Goal: Task Accomplishment & Management: Use online tool/utility

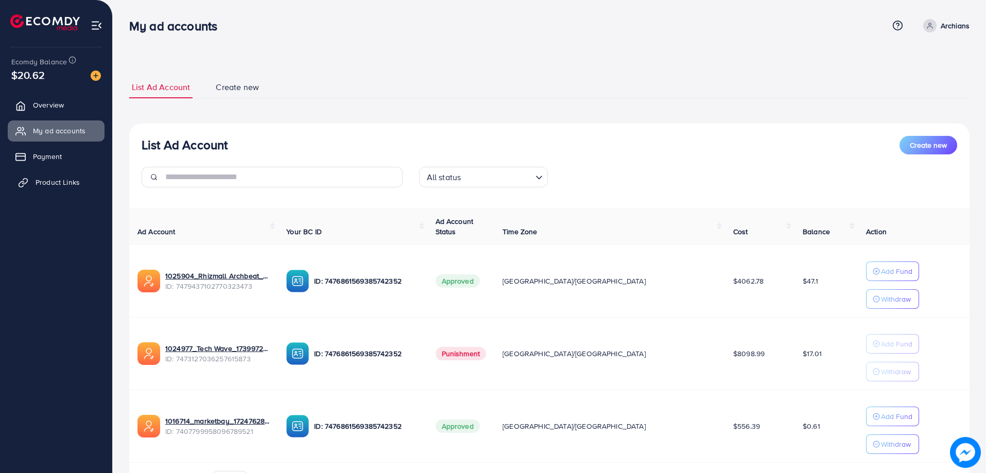
click at [53, 190] on link "Product Links" at bounding box center [56, 182] width 97 height 21
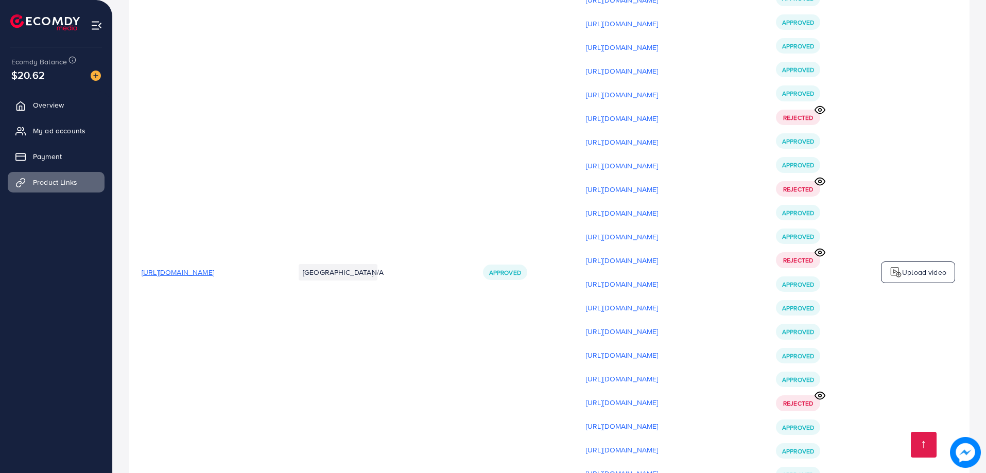
scroll to position [3090, 0]
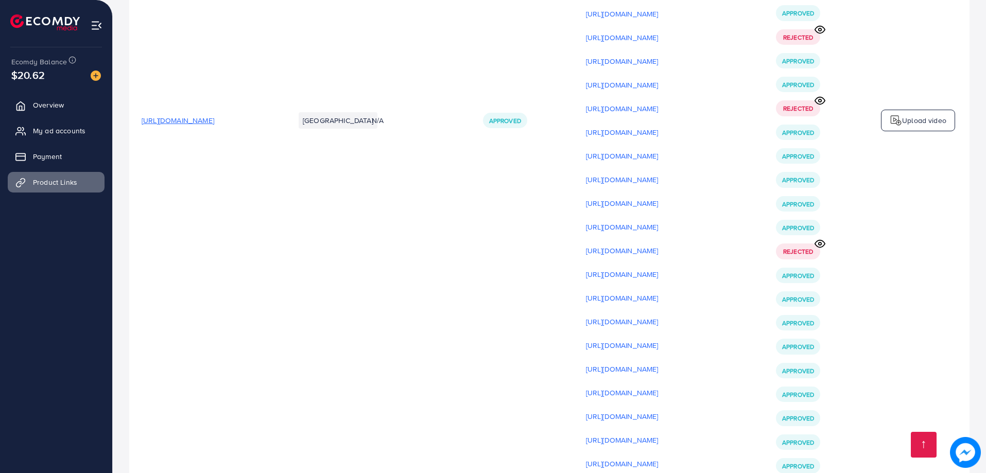
click at [913, 122] on p "Upload video" at bounding box center [924, 120] width 44 height 12
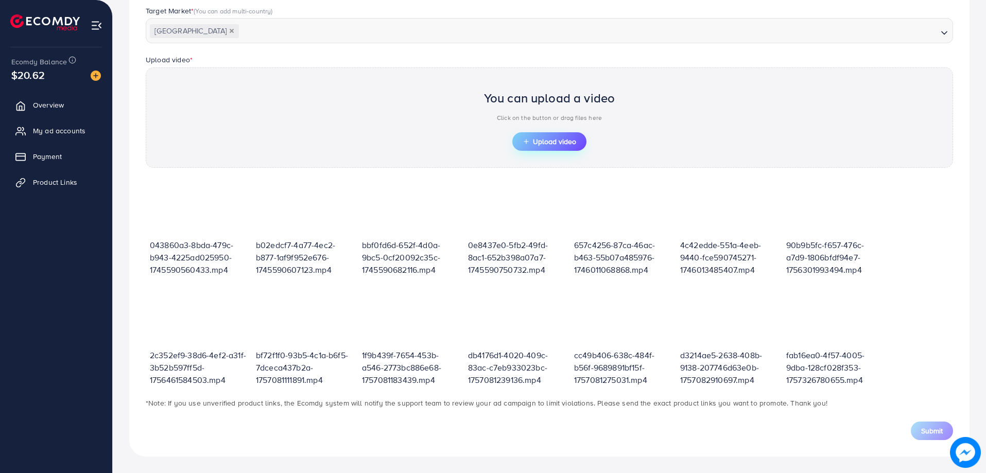
click at [557, 136] on button "Upload video" at bounding box center [549, 141] width 74 height 19
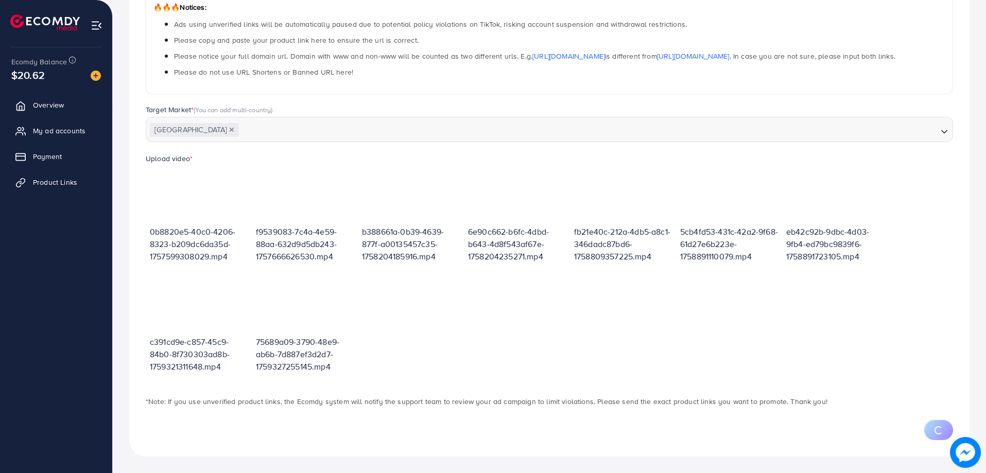
scroll to position [229, 0]
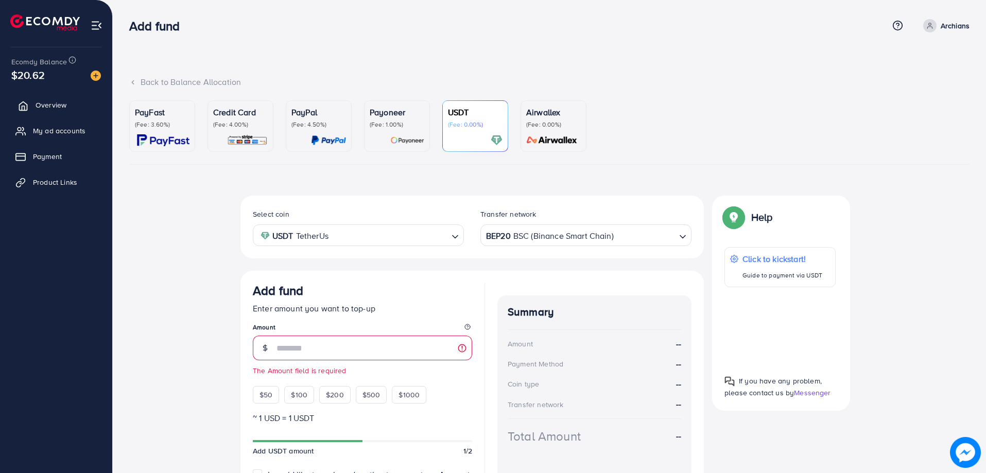
click at [43, 105] on span "Overview" at bounding box center [51, 105] width 31 height 10
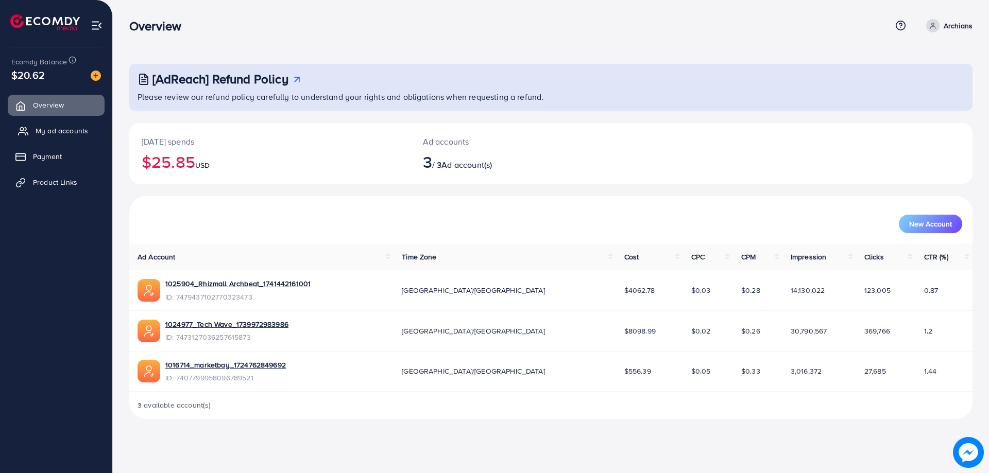
click at [48, 126] on span "My ad accounts" at bounding box center [62, 131] width 53 height 10
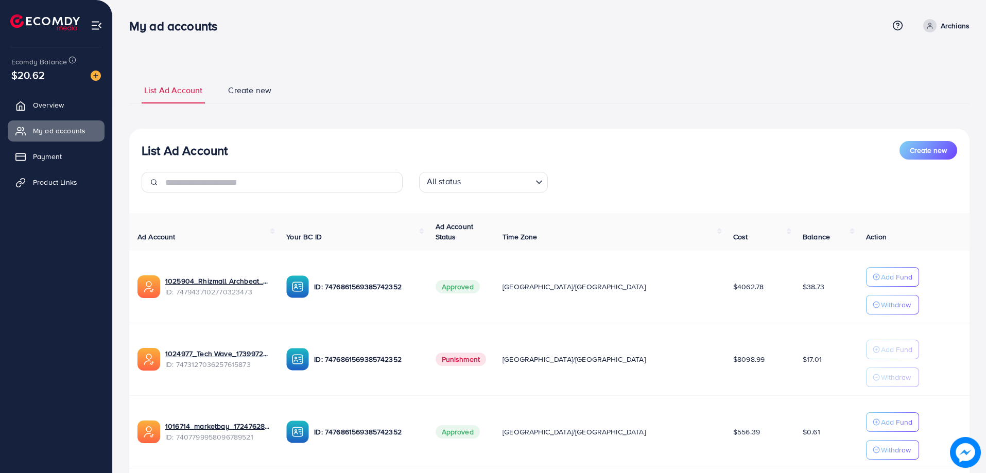
scroll to position [70, 0]
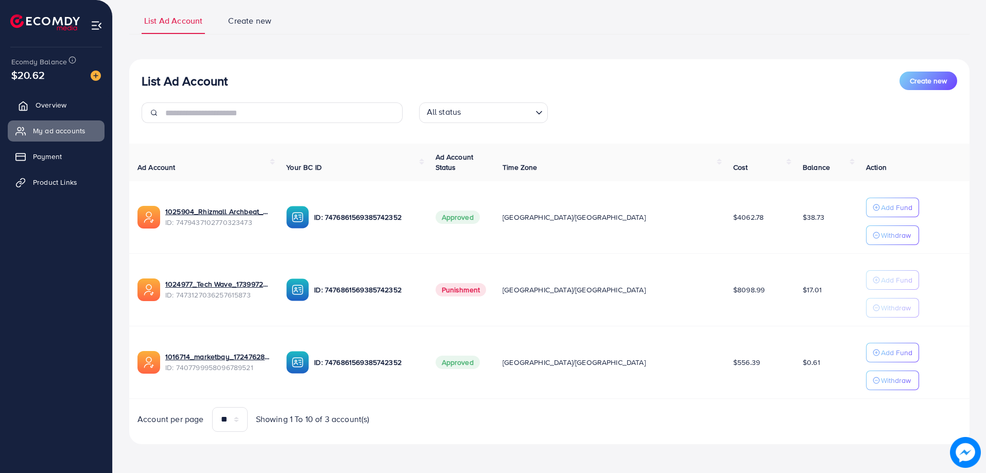
click at [56, 109] on span "Overview" at bounding box center [51, 105] width 31 height 10
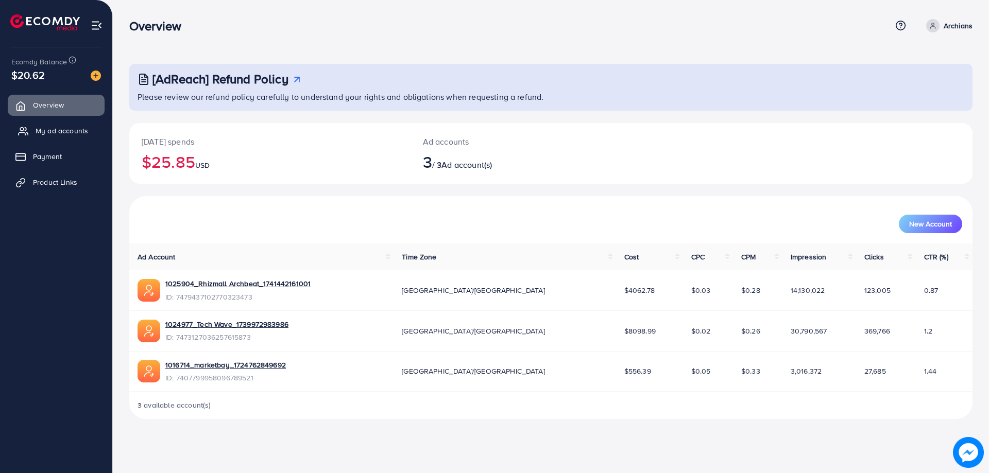
click at [48, 140] on link "My ad accounts" at bounding box center [56, 131] width 97 height 21
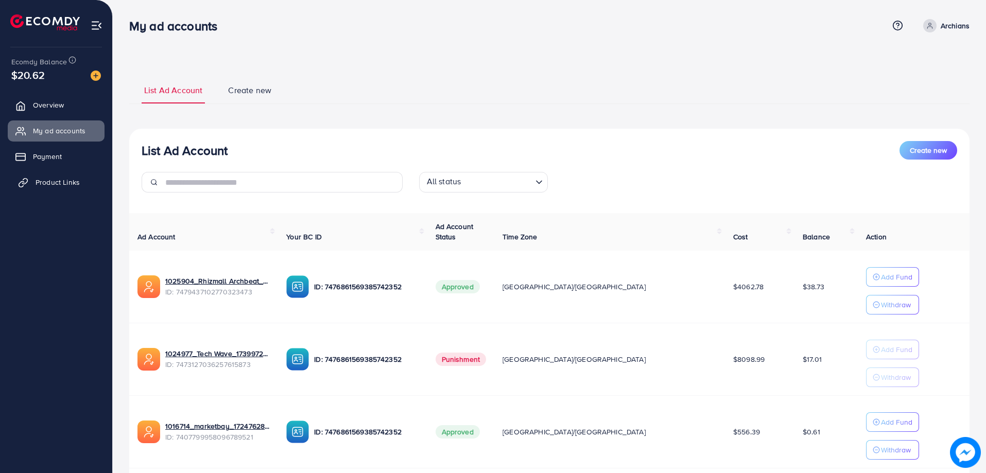
click at [59, 181] on span "Product Links" at bounding box center [58, 182] width 44 height 10
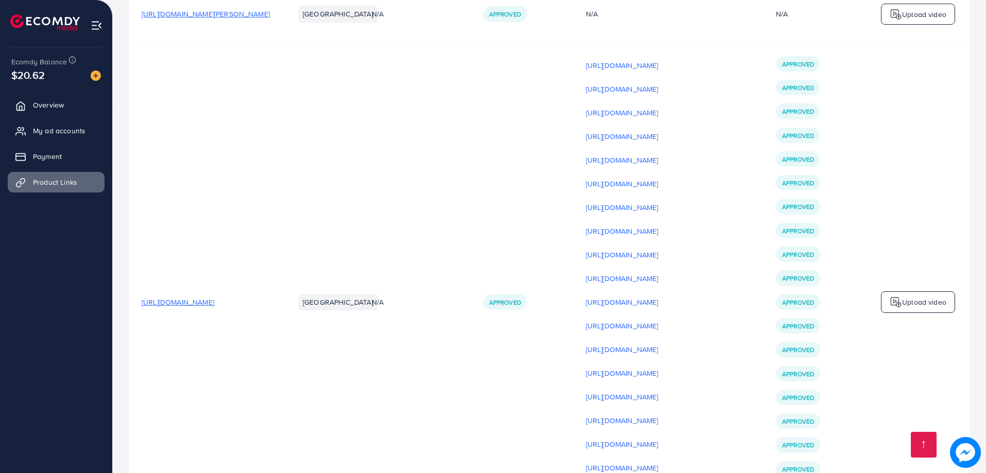
scroll to position [3811, 0]
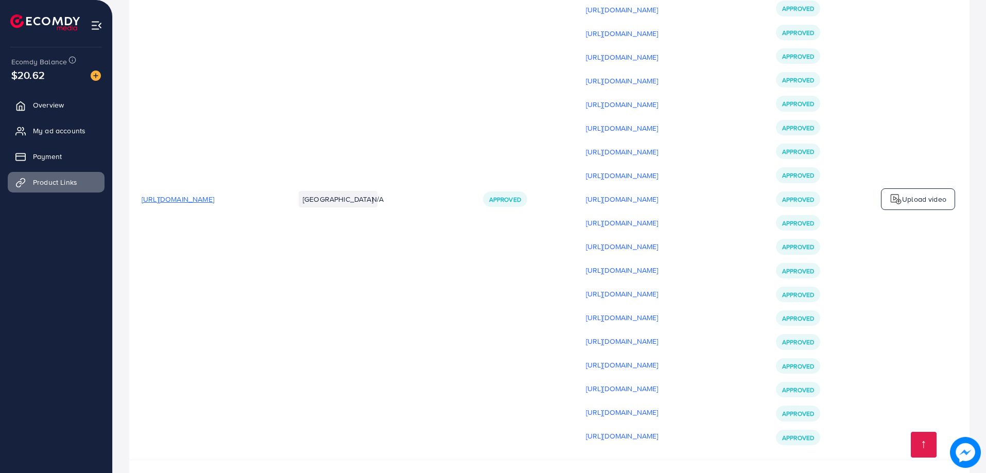
click at [214, 204] on span "[URL][DOMAIN_NAME]" at bounding box center [178, 199] width 73 height 10
click at [920, 206] on p "Upload video" at bounding box center [924, 199] width 44 height 12
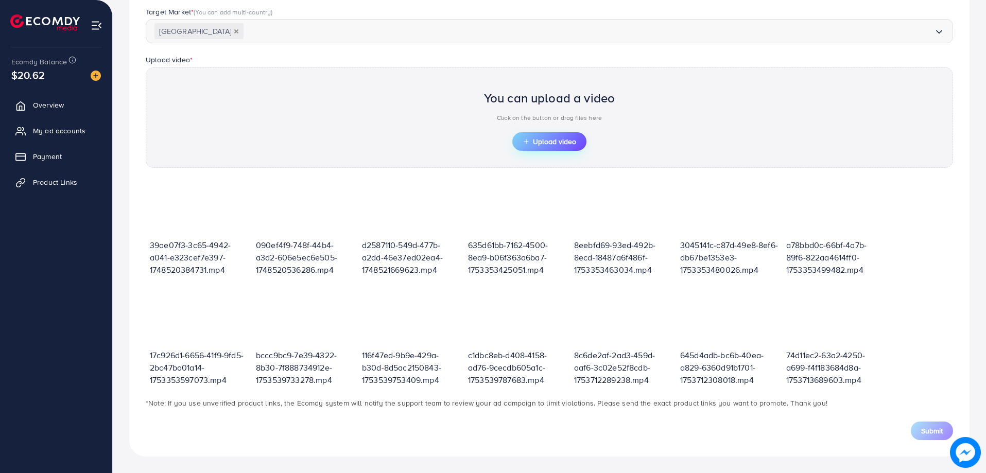
drag, startPoint x: 562, startPoint y: 147, endPoint x: 551, endPoint y: 146, distance: 11.4
click at [551, 146] on button "Upload video" at bounding box center [549, 141] width 74 height 19
click at [568, 141] on span "Upload video" at bounding box center [550, 141] width 54 height 7
click at [539, 145] on span "Upload video" at bounding box center [550, 141] width 54 height 7
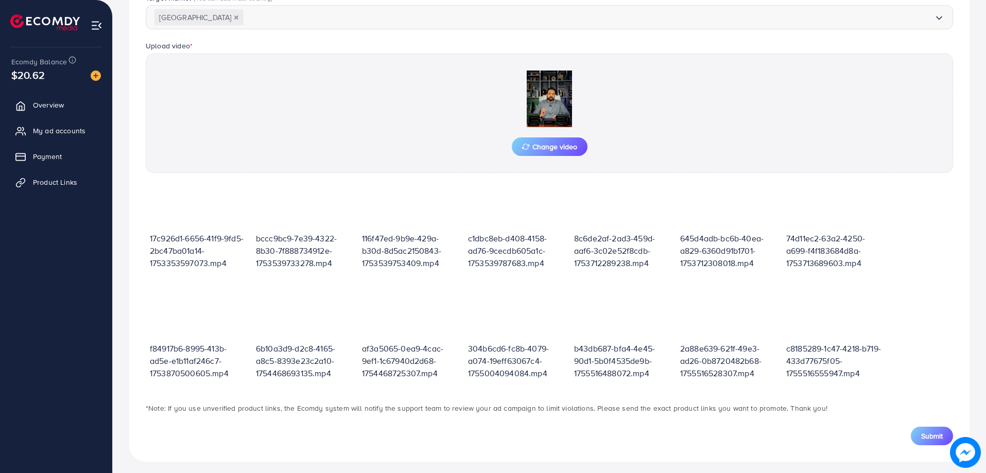
scroll to position [297, 0]
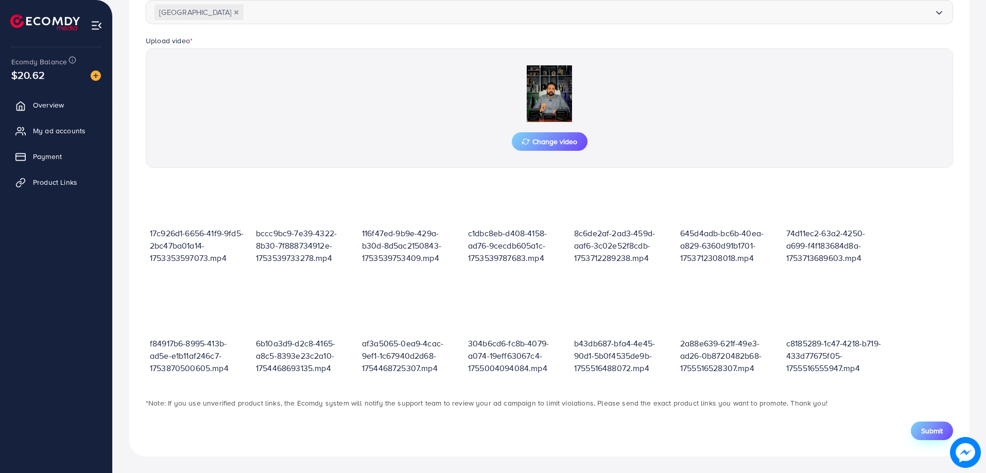
click at [931, 426] on span "Submit" at bounding box center [932, 431] width 22 height 10
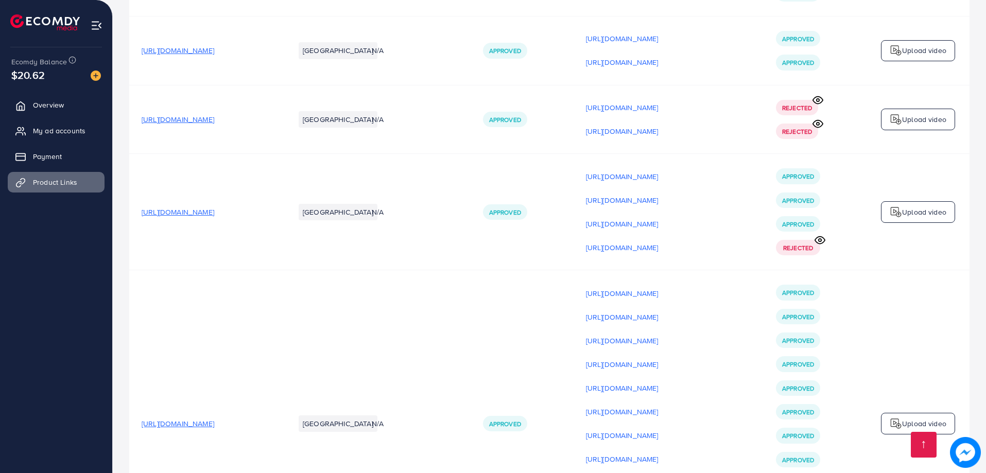
scroll to position [2009, 0]
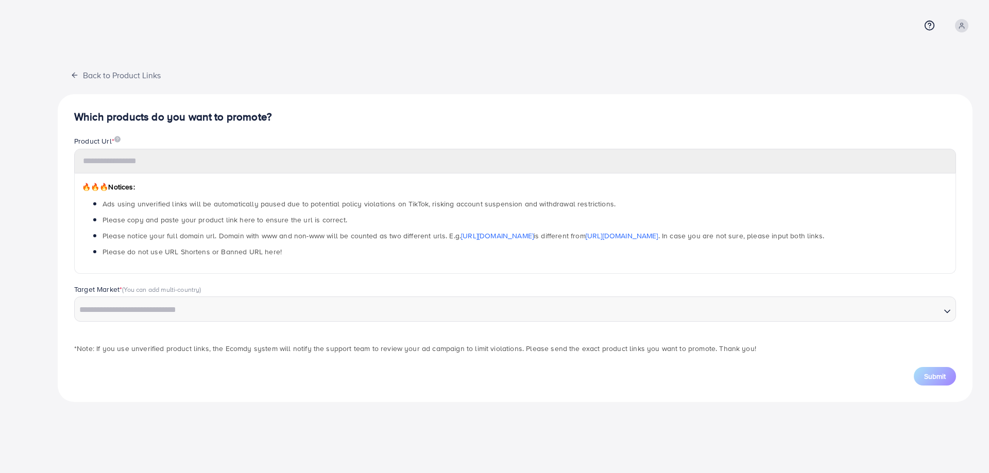
type input "**********"
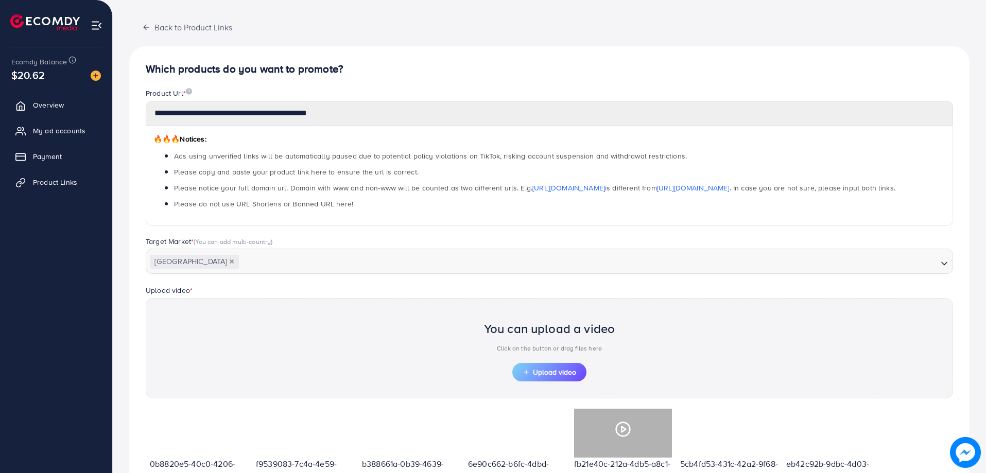
scroll to position [21, 0]
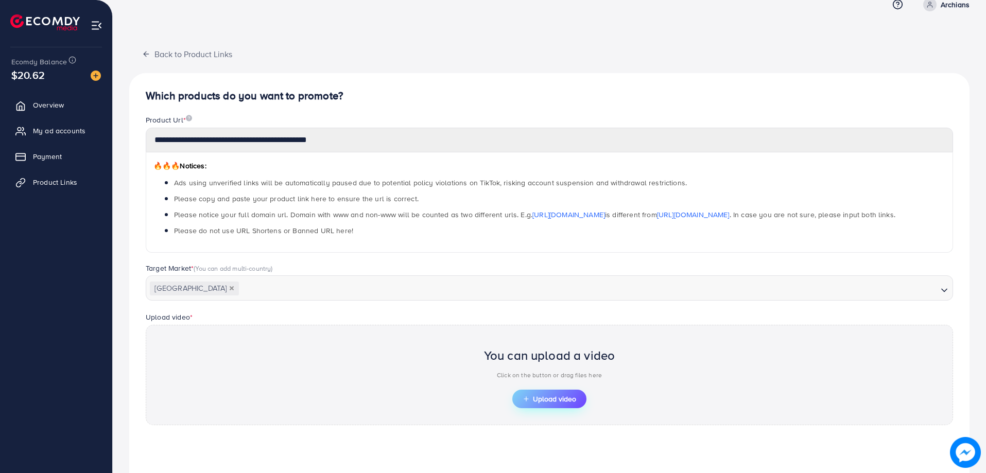
click at [556, 401] on span "Upload video" at bounding box center [550, 399] width 54 height 7
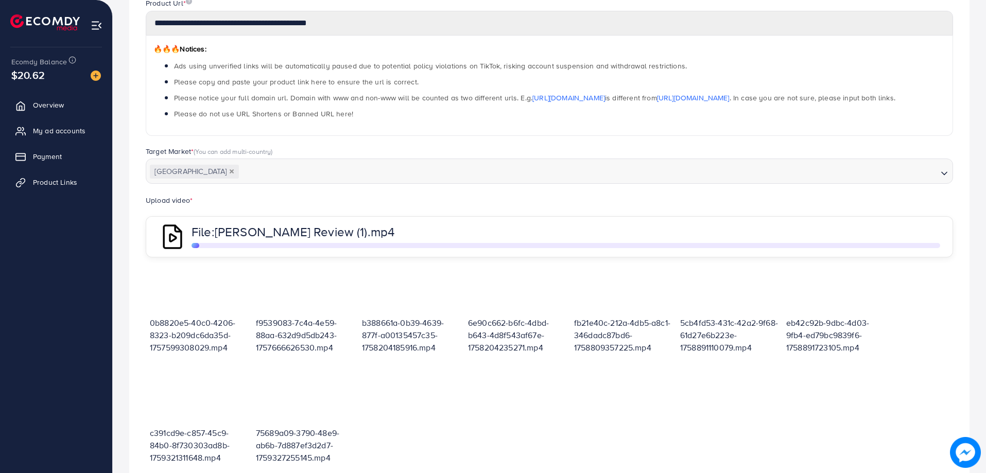
scroll to position [227, 0]
